Goal: Information Seeking & Learning: Learn about a topic

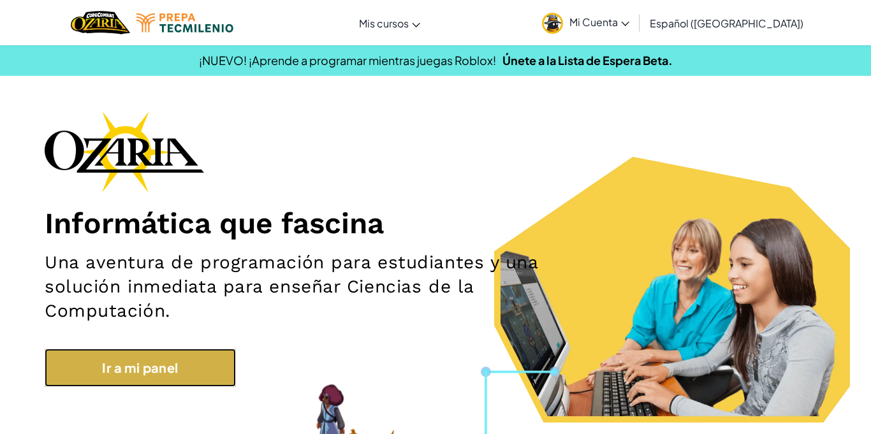
click at [191, 369] on link "Ir a mi panel" at bounding box center [140, 368] width 191 height 38
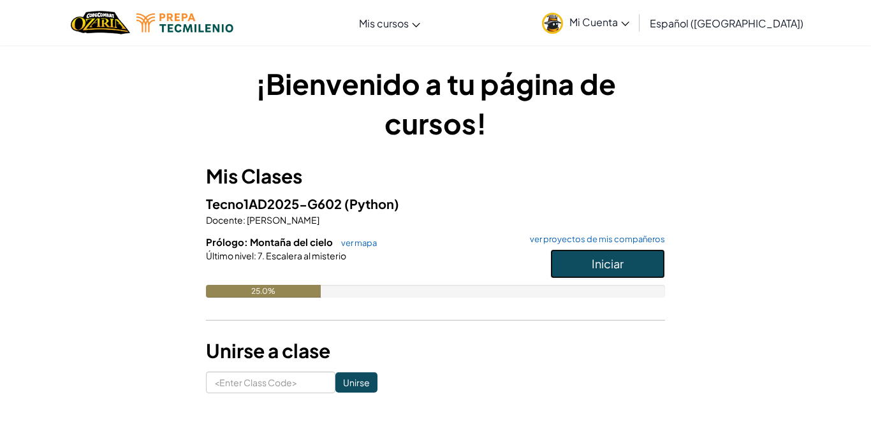
click at [611, 260] on span "Iniciar" at bounding box center [608, 263] width 32 height 15
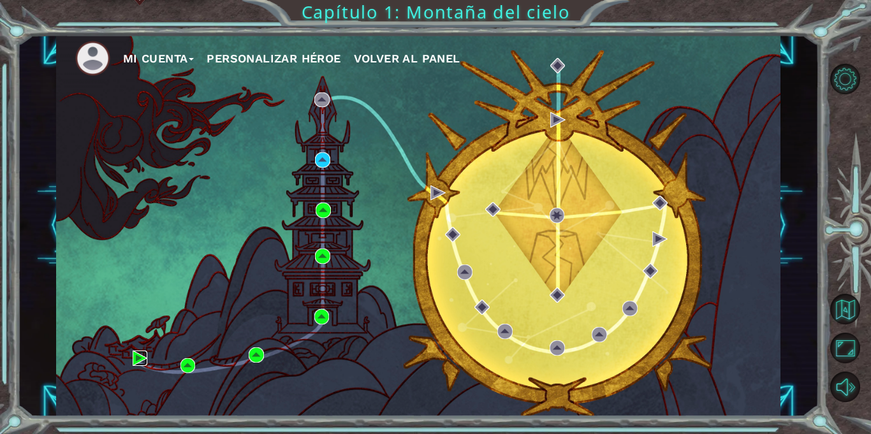
click at [140, 360] on img at bounding box center [140, 358] width 15 height 15
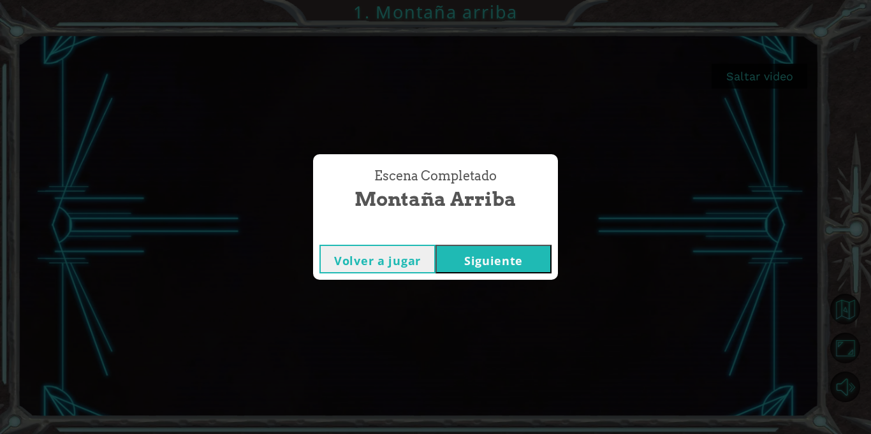
click at [529, 265] on button "Siguiente" at bounding box center [494, 259] width 116 height 29
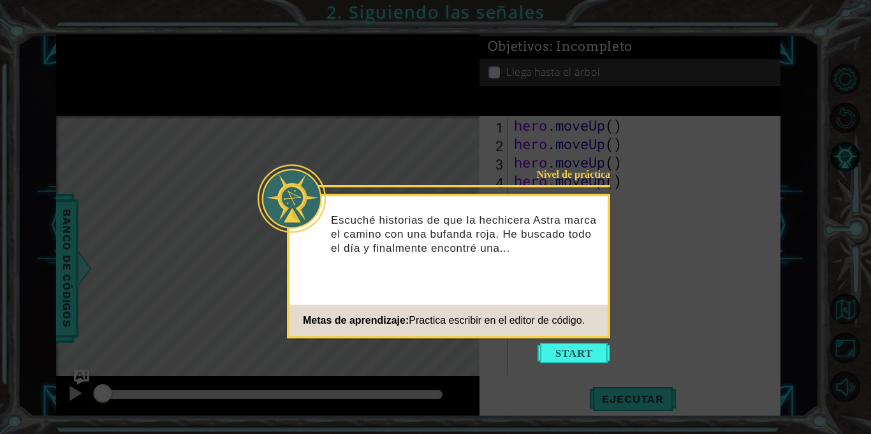
click at [605, 364] on icon at bounding box center [435, 217] width 871 height 434
click at [600, 360] on button "Start" at bounding box center [574, 353] width 73 height 20
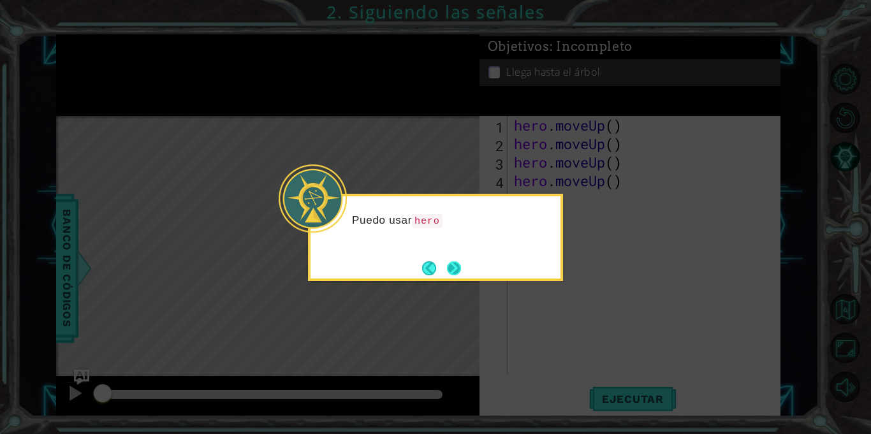
click at [461, 268] on button "Next" at bounding box center [454, 269] width 14 height 14
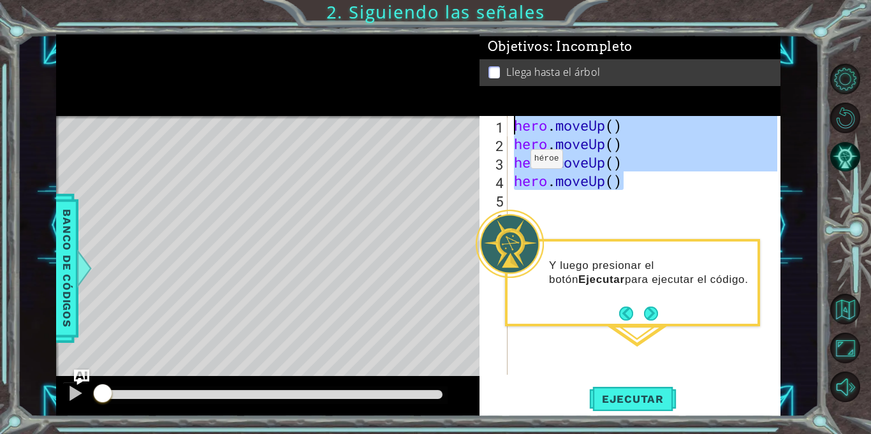
drag, startPoint x: 650, startPoint y: 188, endPoint x: 501, endPoint y: 133, distance: 158.8
click at [501, 133] on div "1 2 3 4 5 6 hero . moveUp ( ) hero . moveUp ( ) hero . moveUp ( ) hero . moveUp…" at bounding box center [629, 245] width 298 height 259
click at [649, 399] on span "Ejecutar" at bounding box center [632, 399] width 87 height 13
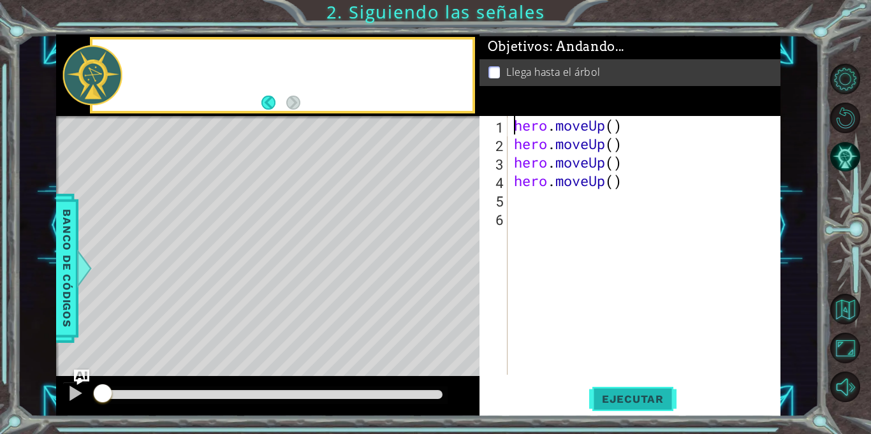
type textarea "hero.moveUp()"
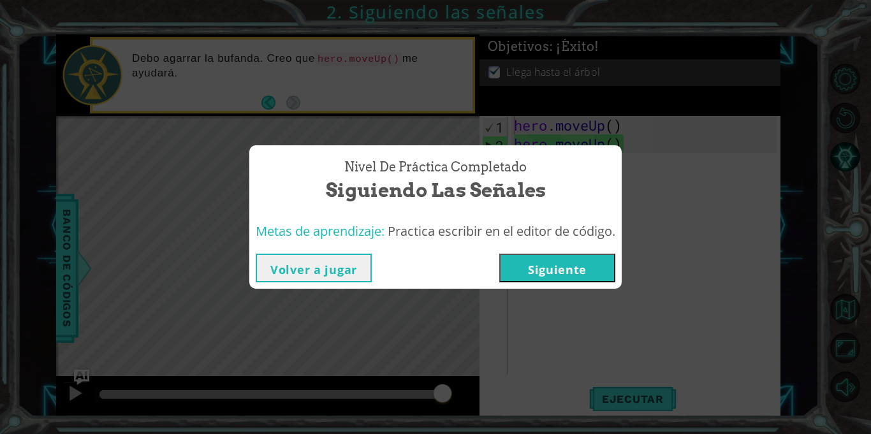
click at [556, 270] on button "Siguiente" at bounding box center [557, 268] width 116 height 29
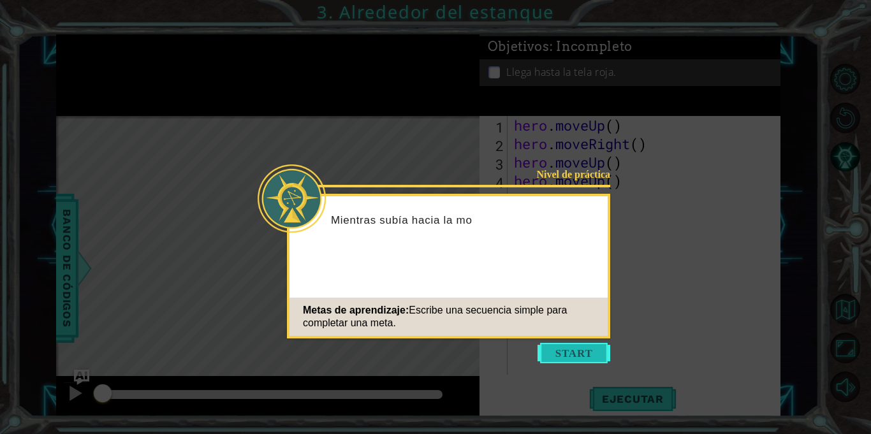
click at [601, 357] on button "Start" at bounding box center [574, 353] width 73 height 20
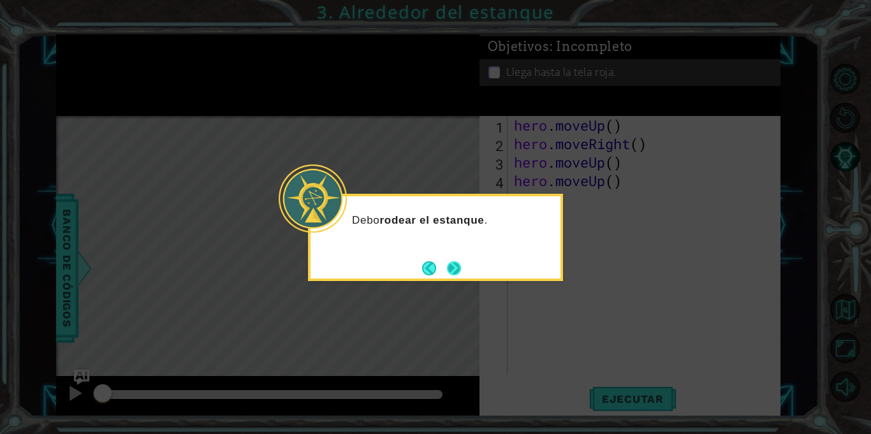
click at [459, 272] on button "Next" at bounding box center [454, 269] width 14 height 14
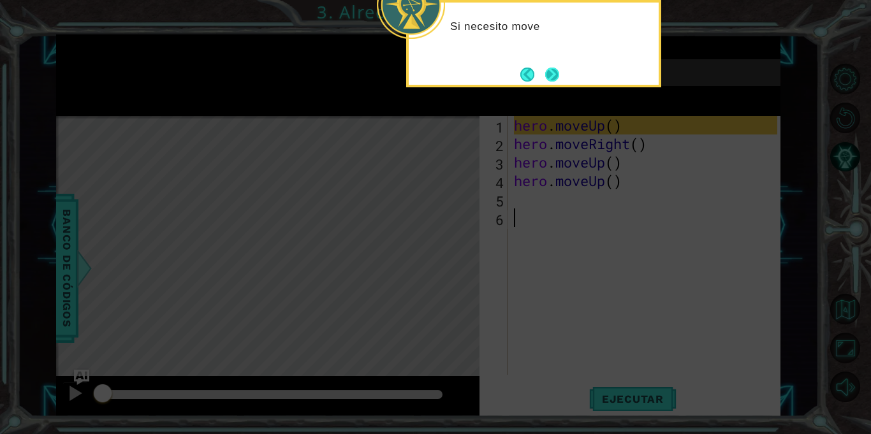
click at [549, 82] on button "Next" at bounding box center [552, 75] width 14 height 14
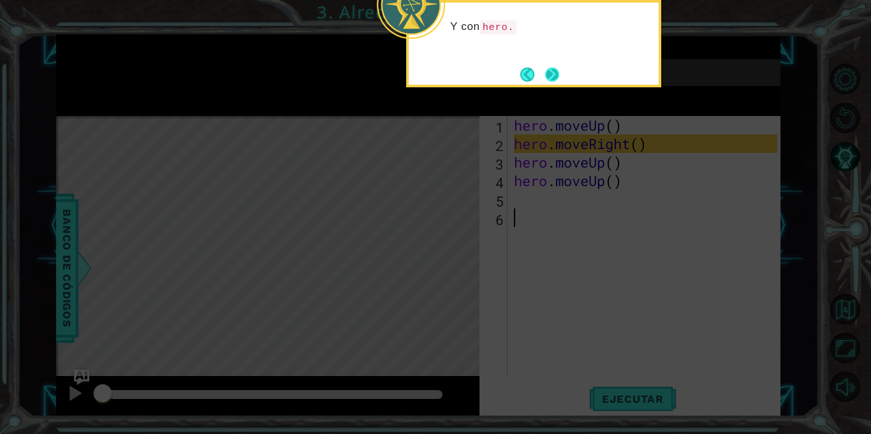
click at [554, 71] on button "Next" at bounding box center [552, 75] width 14 height 14
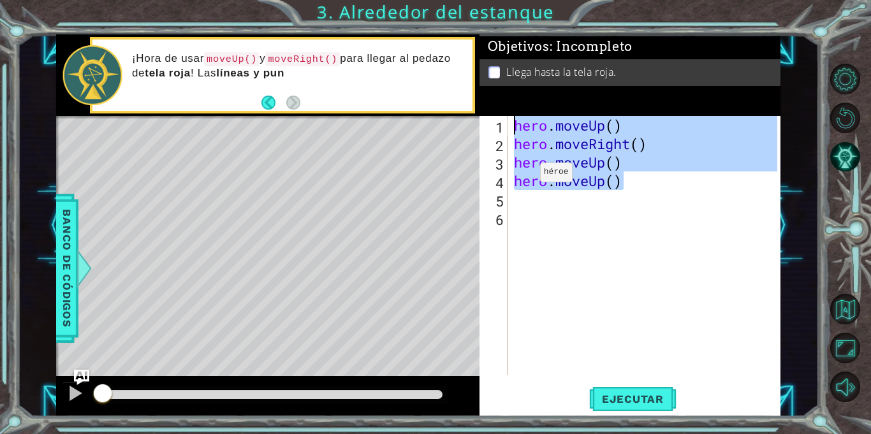
drag, startPoint x: 638, startPoint y: 183, endPoint x: 450, endPoint y: 118, distance: 198.5
click at [450, 118] on div "1 ההההההההההההההההההההההההההההההההההההההההההההההההההההההההההההההההההההההההההההה…" at bounding box center [418, 225] width 725 height 382
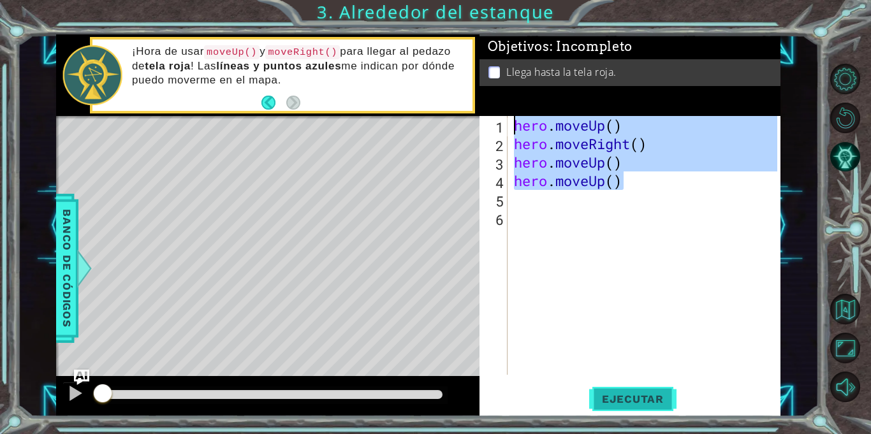
click at [612, 394] on span "Ejecutar" at bounding box center [632, 399] width 87 height 13
type textarea "hero.moveUp()"
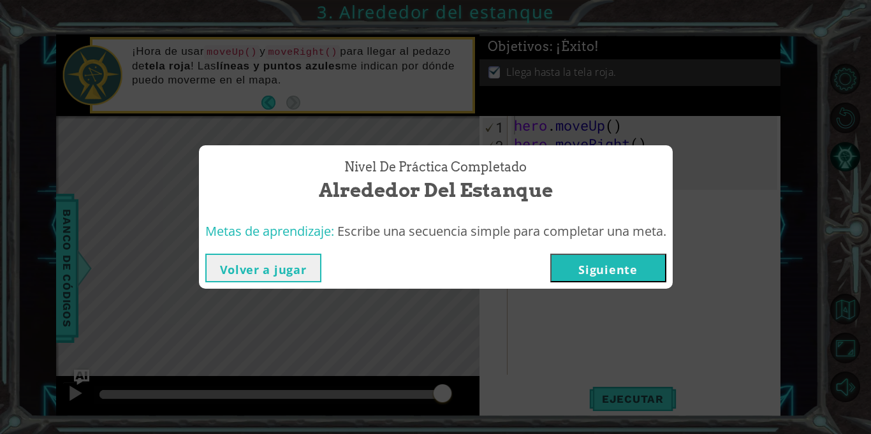
click at [628, 260] on button "Siguiente" at bounding box center [608, 268] width 116 height 29
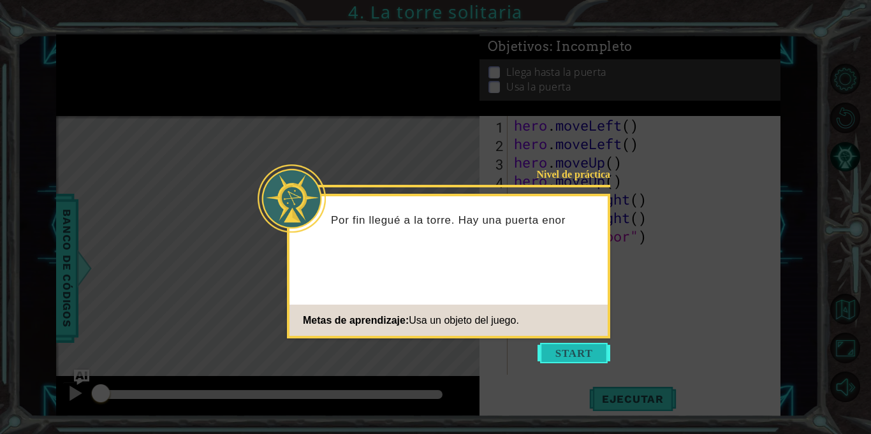
click at [593, 350] on button "Start" at bounding box center [574, 353] width 73 height 20
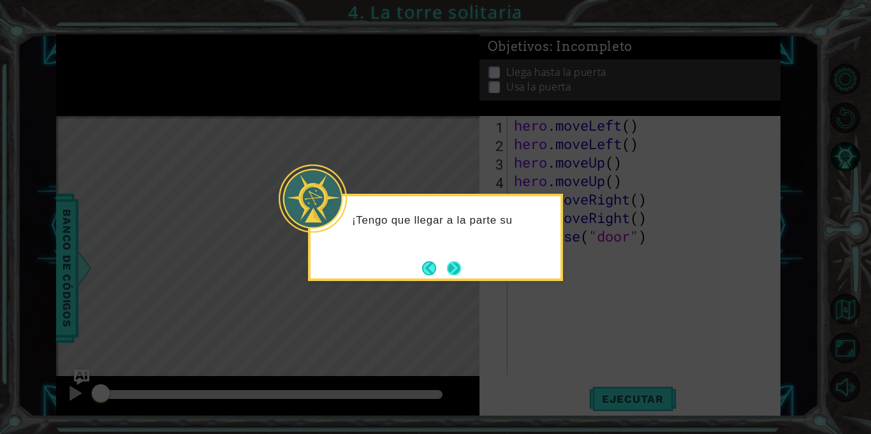
click at [461, 273] on button "Next" at bounding box center [454, 269] width 18 height 18
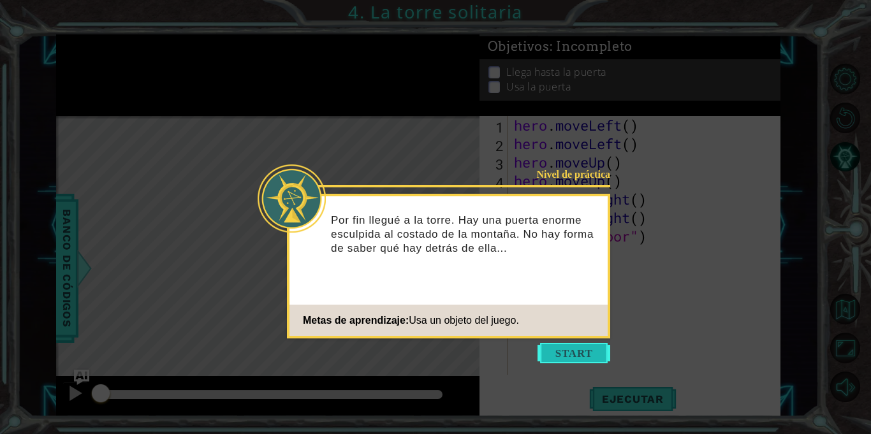
click at [567, 360] on button "Start" at bounding box center [574, 353] width 73 height 20
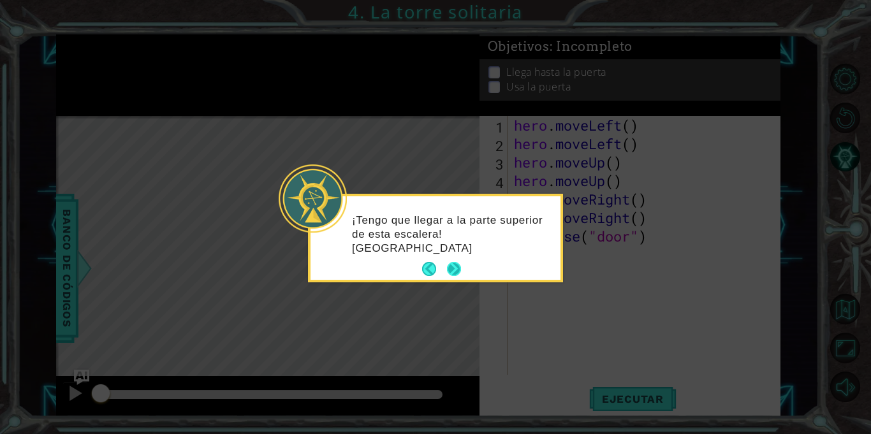
click at [460, 275] on button "Next" at bounding box center [454, 269] width 14 height 14
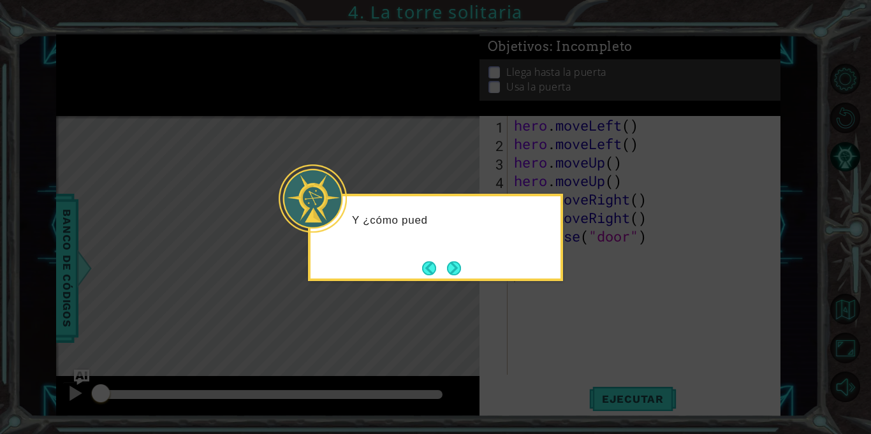
click at [460, 275] on button "Next" at bounding box center [454, 269] width 14 height 14
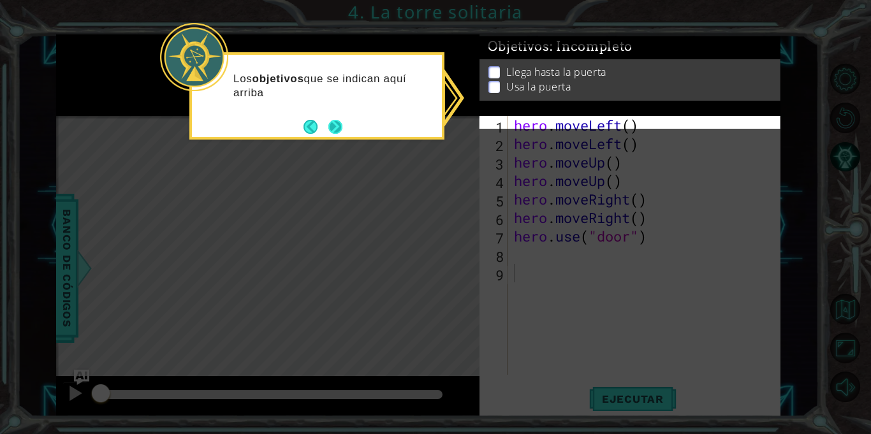
click at [338, 121] on button "Next" at bounding box center [335, 127] width 14 height 14
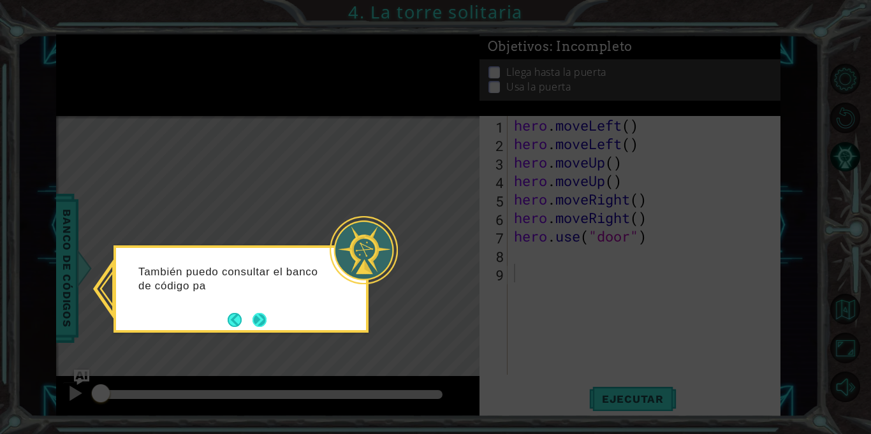
click at [264, 316] on button "Next" at bounding box center [260, 320] width 14 height 14
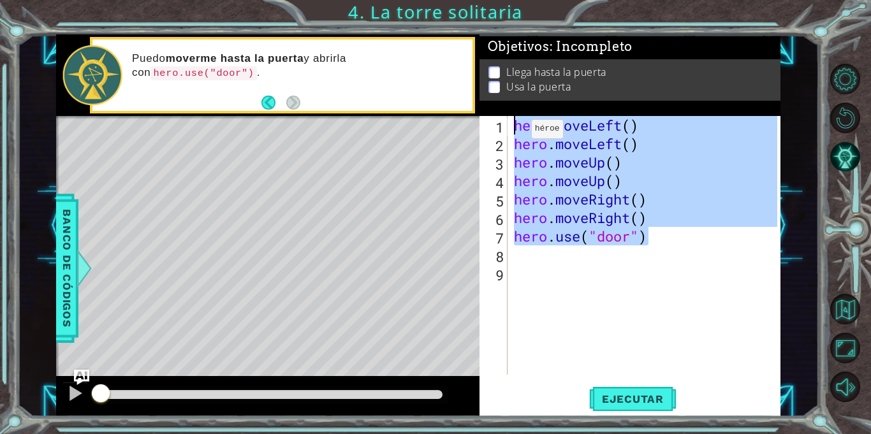
drag, startPoint x: 656, startPoint y: 242, endPoint x: 512, endPoint y: 132, distance: 181.7
click at [512, 132] on div "hero . moveLeft ( ) hero . moveLeft ( ) hero . moveUp ( ) hero . moveUp ( ) her…" at bounding box center [648, 264] width 272 height 296
click at [652, 401] on span "Ejecutar" at bounding box center [632, 399] width 87 height 13
type textarea "hero.moveLeft()"
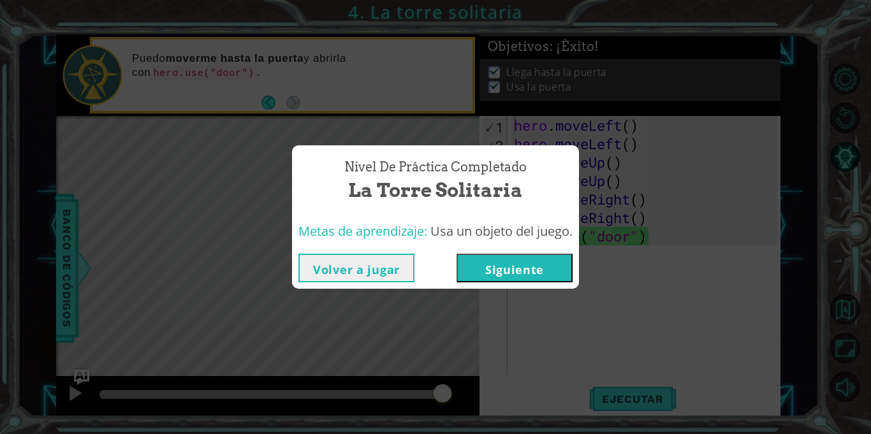
click at [543, 278] on button "Siguiente" at bounding box center [515, 268] width 116 height 29
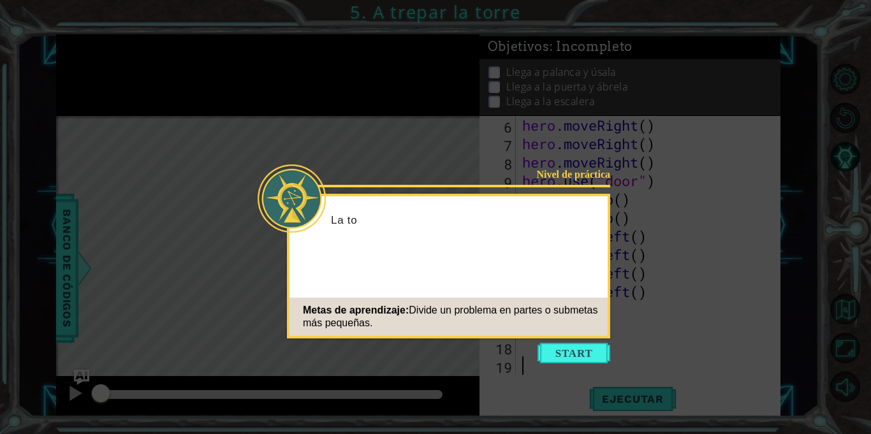
scroll to position [92, 0]
click at [575, 361] on button "Start" at bounding box center [574, 353] width 73 height 20
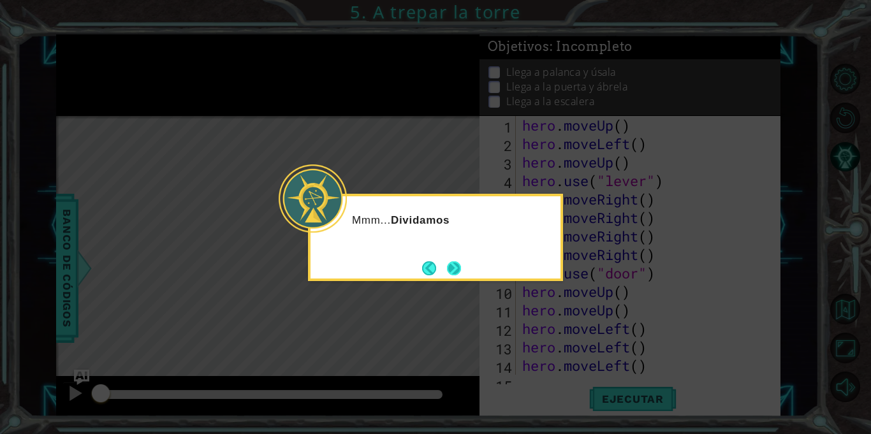
click at [455, 269] on button "Next" at bounding box center [454, 269] width 14 height 14
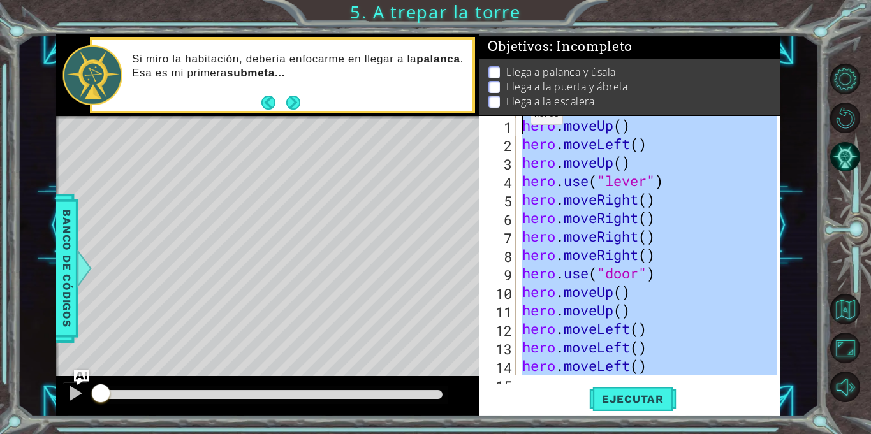
drag, startPoint x: 677, startPoint y: 304, endPoint x: 519, endPoint y: 125, distance: 239.0
click at [519, 125] on div "1 2 3 4 5 6 7 8 9 10 11 12 13 14 15 hero . moveUp ( ) hero . moveLeft ( ) hero …" at bounding box center [629, 245] width 298 height 259
click at [645, 394] on span "Ejecutar" at bounding box center [632, 399] width 87 height 13
type textarea "hero.moveUp()"
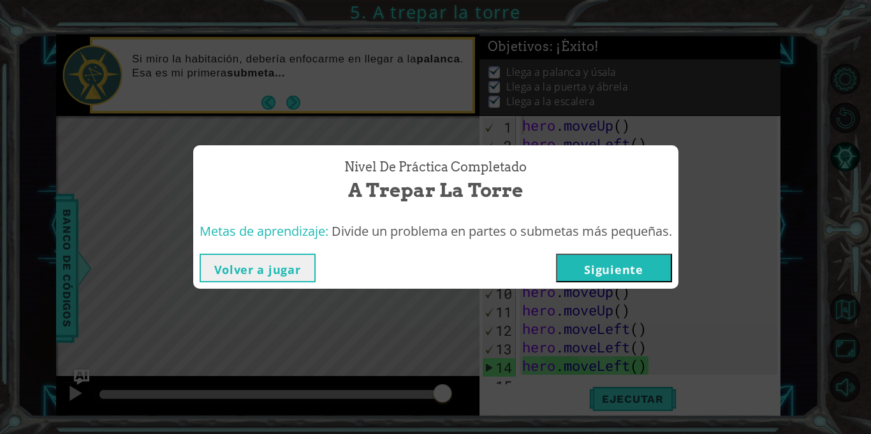
click at [618, 260] on button "Siguiente" at bounding box center [614, 268] width 116 height 29
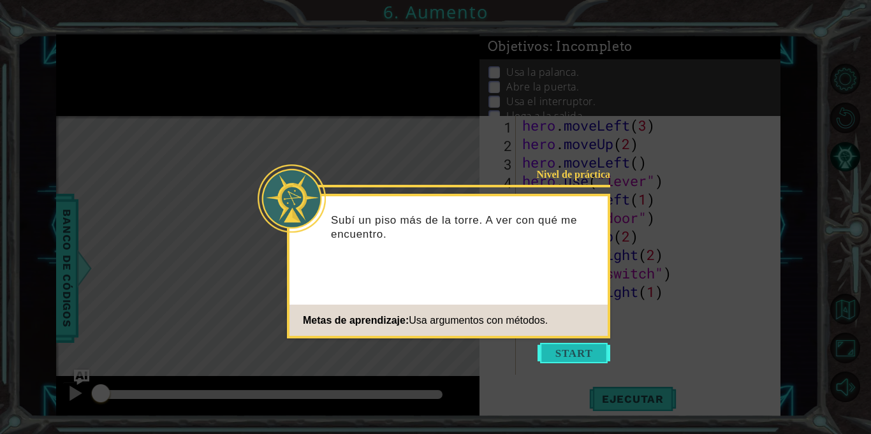
click at [594, 362] on button "Start" at bounding box center [574, 353] width 73 height 20
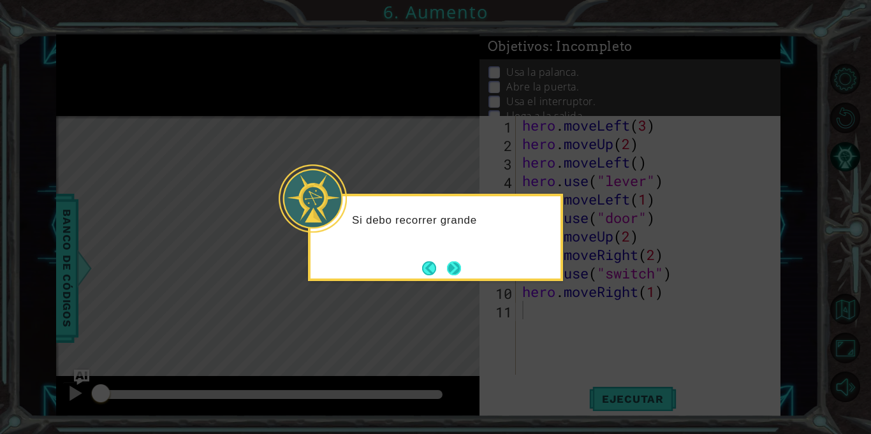
click at [461, 273] on button "Next" at bounding box center [454, 269] width 14 height 14
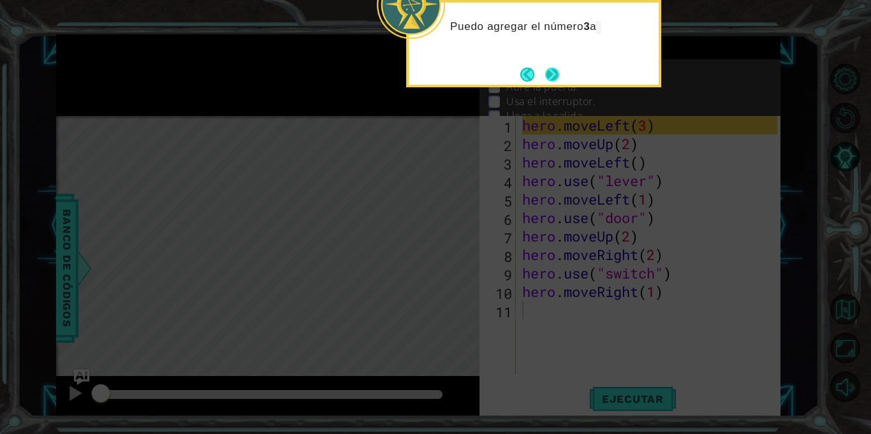
click at [546, 74] on button "Next" at bounding box center [552, 75] width 14 height 14
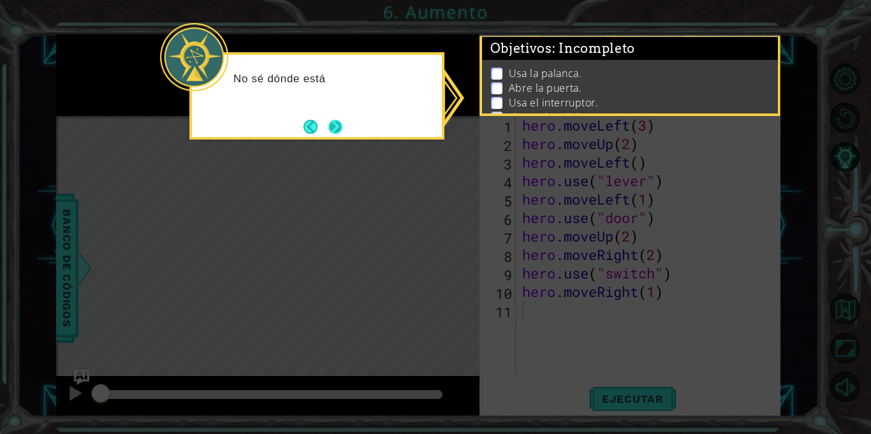
click at [334, 134] on button "Next" at bounding box center [335, 127] width 14 height 14
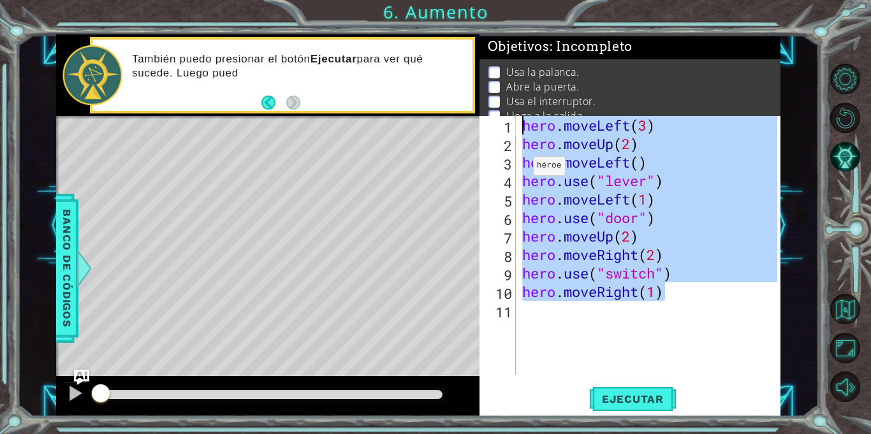
drag, startPoint x: 681, startPoint y: 291, endPoint x: 506, endPoint y: 115, distance: 248.1
click at [506, 115] on div "Objetivos : Incompleto Usa la palanca. Abre la puerta. Usa el interruptor. Lleg…" at bounding box center [630, 225] width 301 height 382
type textarea "hero.moveLeft(3) hero.moveUp(2)"
